Goal: Find specific page/section

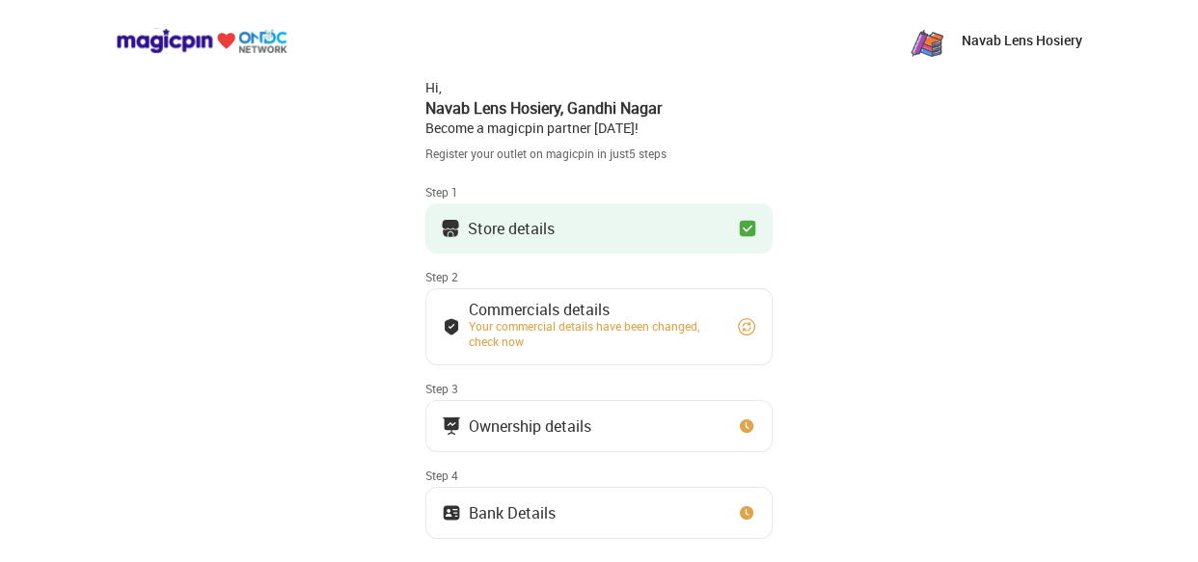
click at [578, 215] on button "Store details" at bounding box center [598, 228] width 347 height 50
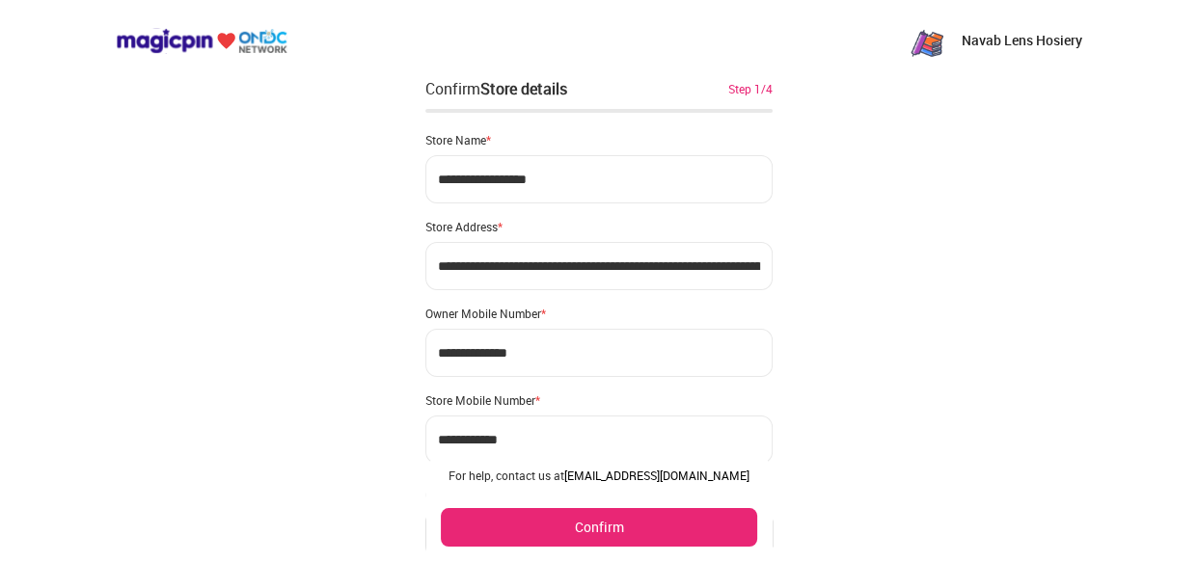
click at [219, 43] on img at bounding box center [202, 41] width 172 height 26
